Goal: Use online tool/utility: Utilize a website feature to perform a specific function

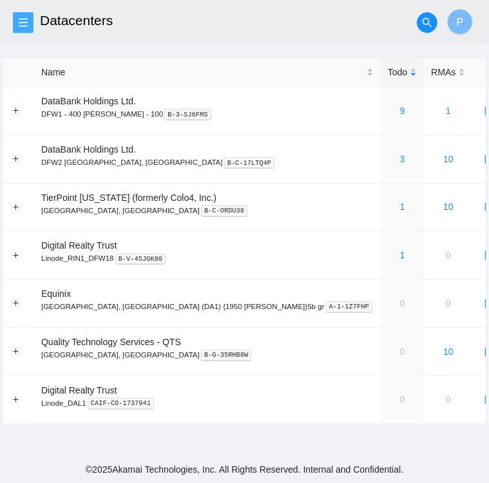
click at [26, 23] on icon "menu" at bounding box center [23, 22] width 10 height 10
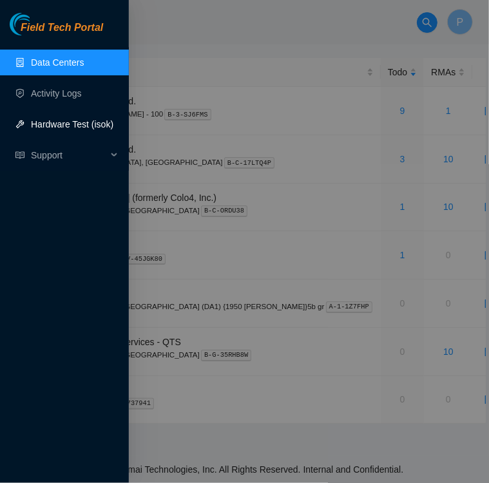
click at [50, 124] on link "Hardware Test (isok)" at bounding box center [72, 124] width 82 height 10
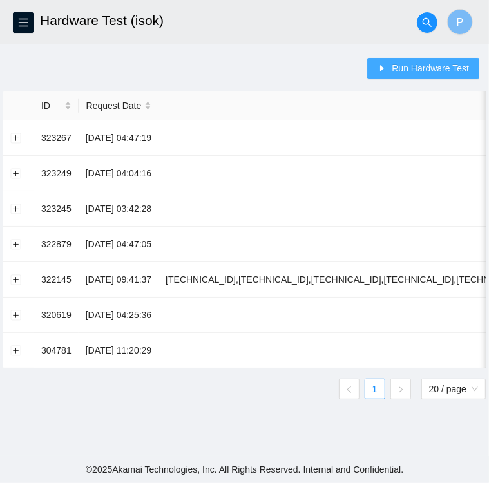
click at [428, 63] on span "Run Hardware Test" at bounding box center [430, 68] width 77 height 14
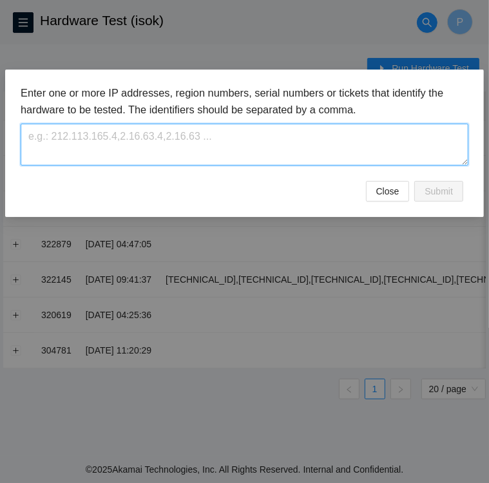
click at [114, 142] on textarea at bounding box center [245, 145] width 448 height 42
click at [100, 129] on textarea "[TECHNICAL_ID]" at bounding box center [245, 145] width 448 height 42
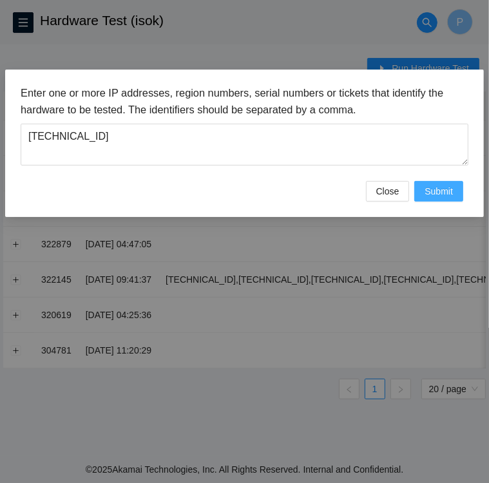
click at [449, 191] on span "Submit" at bounding box center [439, 191] width 28 height 14
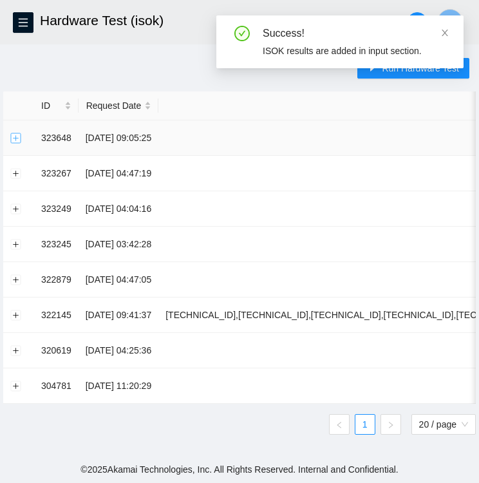
click at [15, 137] on button "Expand row" at bounding box center [16, 138] width 10 height 10
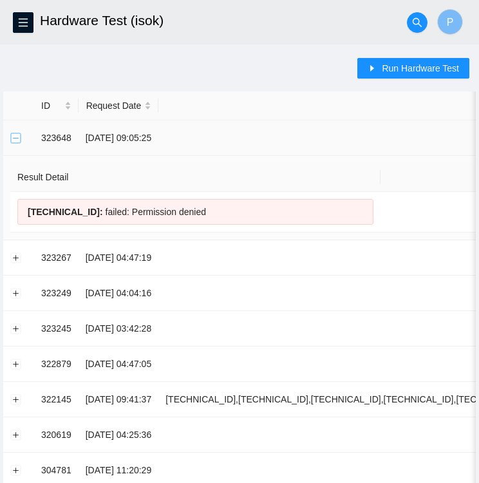
click at [18, 140] on button "Collapse row" at bounding box center [16, 138] width 10 height 10
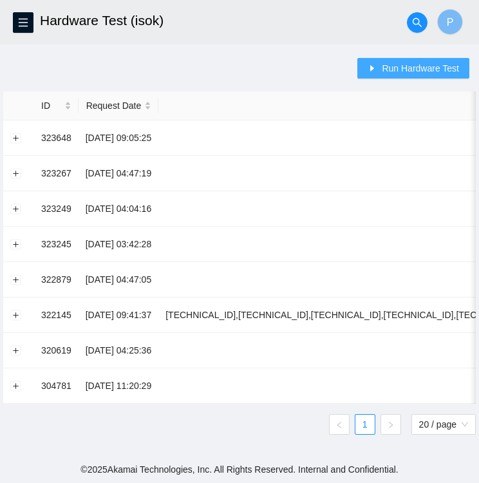
click at [404, 68] on span "Run Hardware Test" at bounding box center [420, 68] width 77 height 14
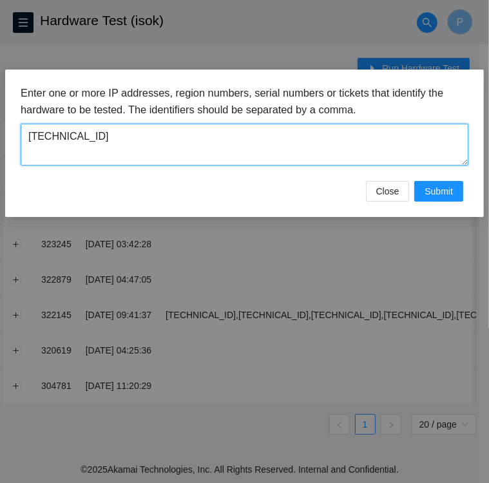
click at [116, 142] on textarea "[TECHNICAL_ID]" at bounding box center [245, 145] width 448 height 42
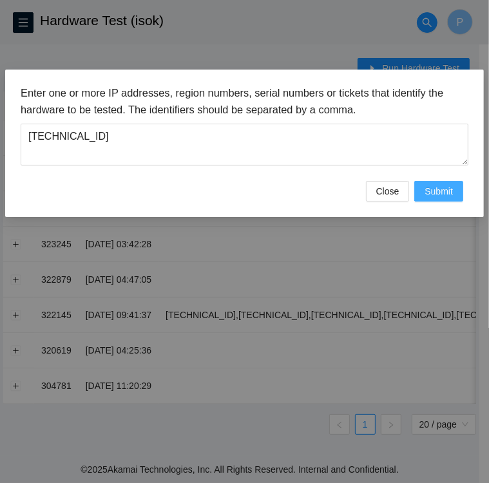
click at [461, 191] on button "Submit" at bounding box center [438, 191] width 49 height 21
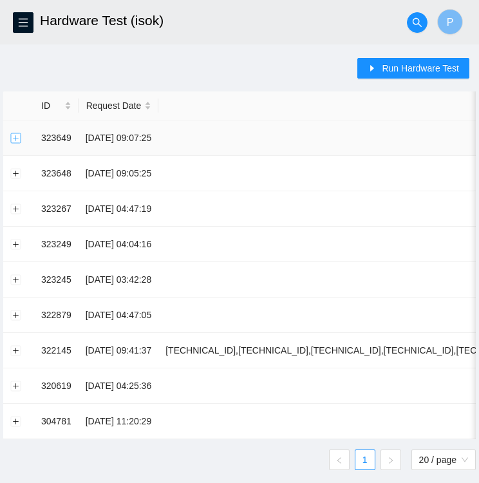
click at [13, 137] on button "Expand row" at bounding box center [16, 138] width 10 height 10
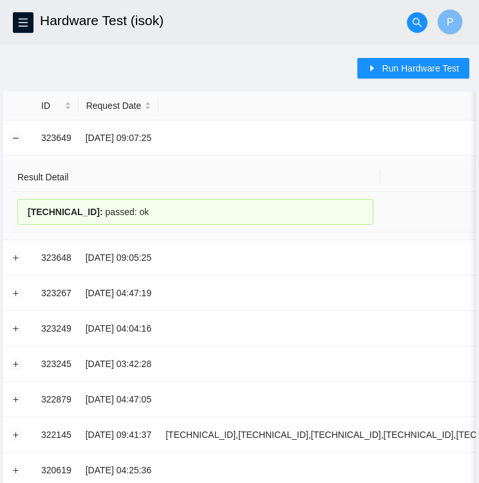
drag, startPoint x: 23, startPoint y: 209, endPoint x: 142, endPoint y: 210, distance: 118.6
click at [142, 210] on div "[TECHNICAL_ID] : passed: ok" at bounding box center [195, 212] width 356 height 26
copy div "[TECHNICAL_ID] : passed: ok"
click at [402, 72] on span "Run Hardware Test" at bounding box center [420, 68] width 77 height 14
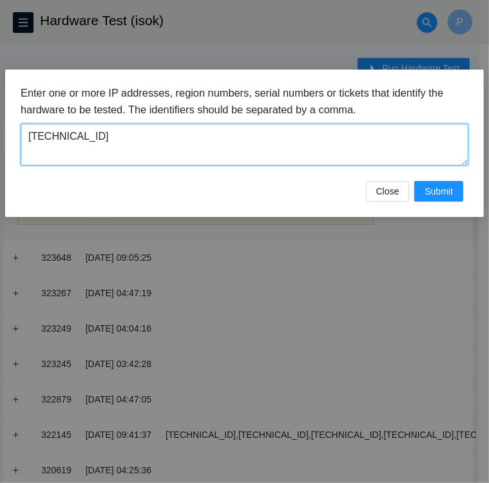
click at [164, 145] on textarea "[TECHNICAL_ID]" at bounding box center [245, 145] width 448 height 42
click at [124, 136] on textarea "[TECHNICAL_ID]" at bounding box center [245, 145] width 448 height 42
type textarea "2"
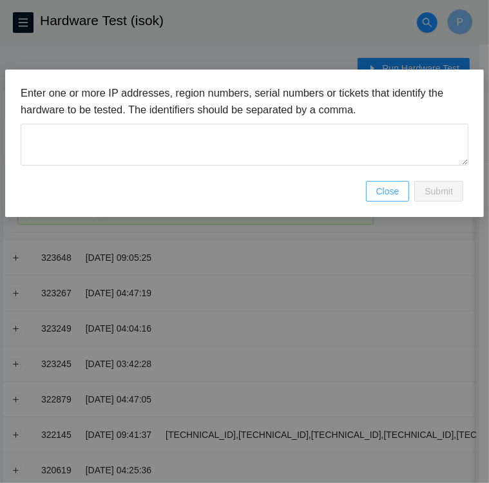
click at [385, 191] on span "Close" at bounding box center [387, 191] width 23 height 14
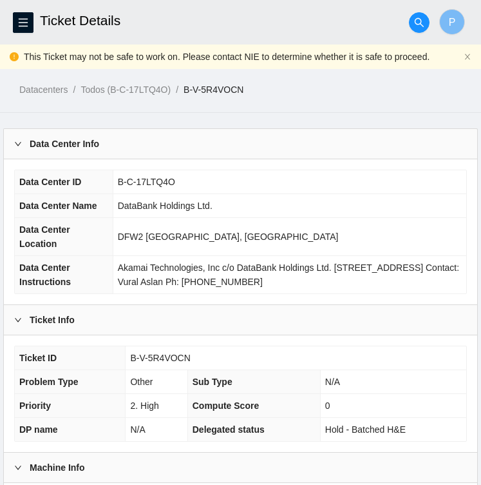
scroll to position [266, 0]
